Goal: Navigation & Orientation: Find specific page/section

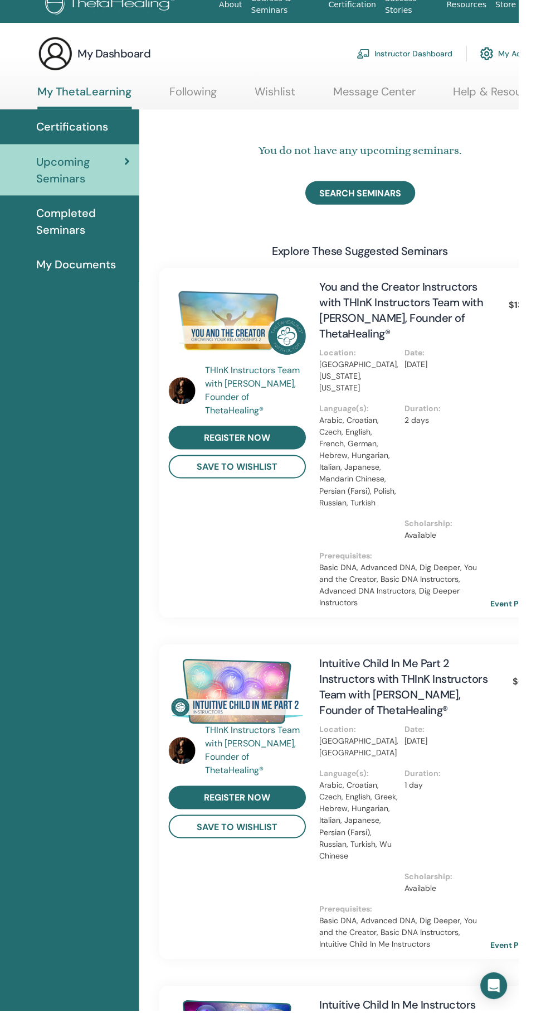
click at [79, 244] on span "Completed Seminars" at bounding box center [112, 233] width 94 height 33
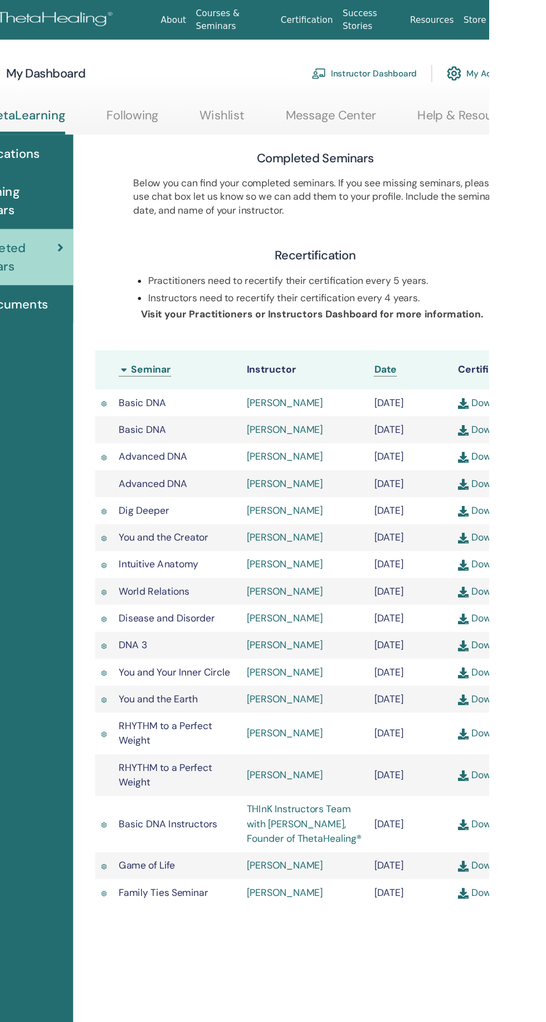
click at [434, 66] on link "Instructor Dashboard" at bounding box center [433, 67] width 96 height 25
